Goal: Navigation & Orientation: Find specific page/section

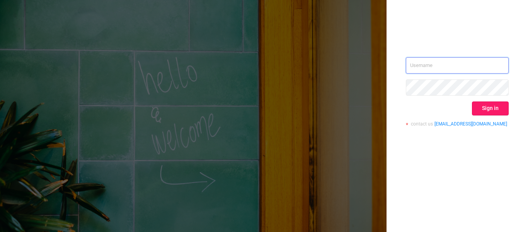
type input "[EMAIL_ADDRESS][DOMAIN_NAME]"
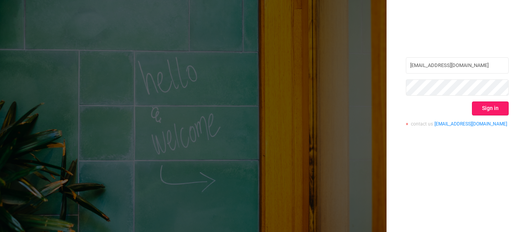
click at [489, 112] on button "Sign in" at bounding box center [490, 108] width 37 height 14
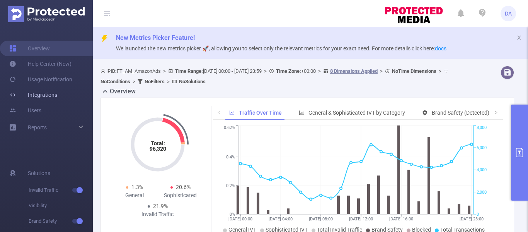
click at [45, 92] on link "Integrations" at bounding box center [33, 94] width 48 height 15
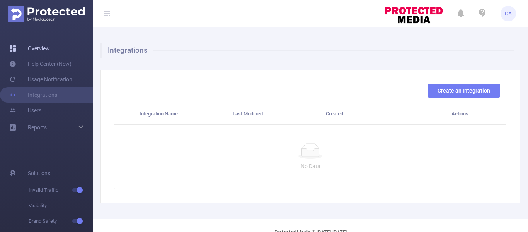
click at [37, 47] on link "Overview" at bounding box center [29, 48] width 41 height 15
